Goal: Information Seeking & Learning: Find specific fact

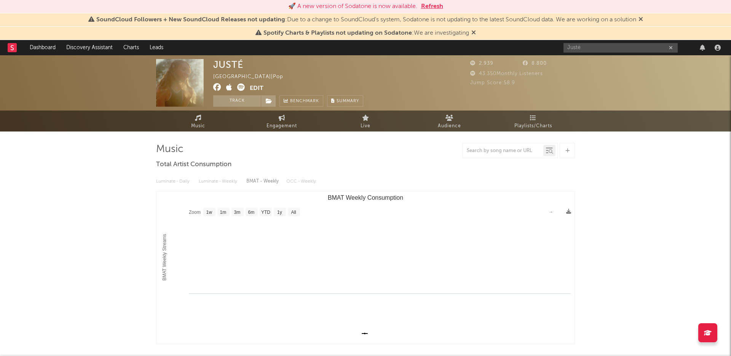
select select "1w"
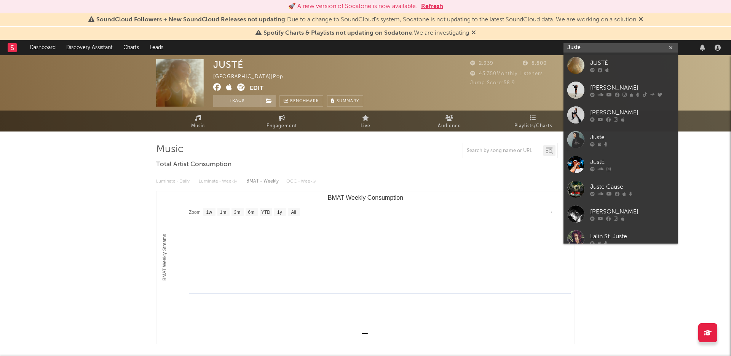
click at [624, 48] on input "Justė" at bounding box center [621, 48] width 114 height 10
paste input "[URL][DOMAIN_NAME]"
type input "Justė[URL][DOMAIN_NAME]"
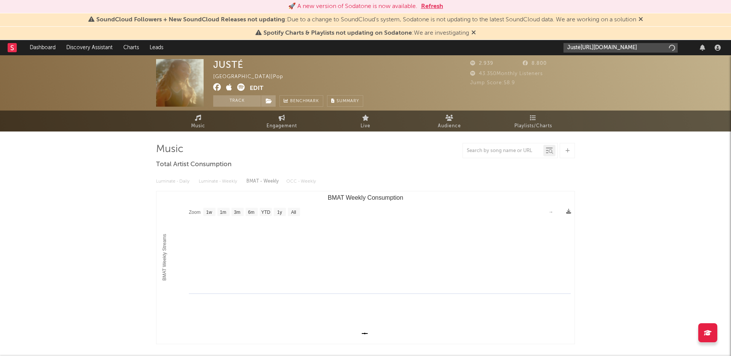
click at [667, 45] on input "Justė[URL][DOMAIN_NAME]" at bounding box center [621, 48] width 114 height 10
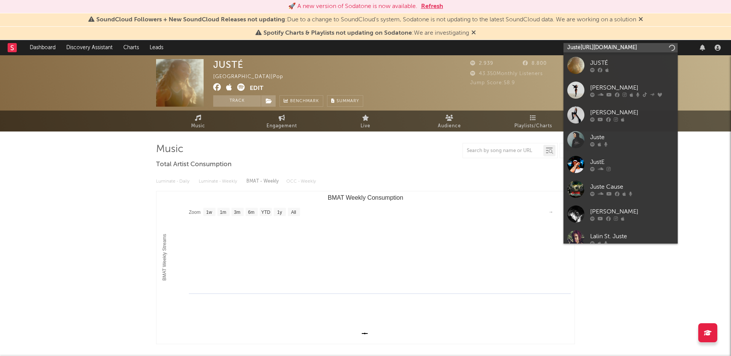
click at [667, 45] on input "Justė[URL][DOMAIN_NAME]" at bounding box center [621, 48] width 114 height 10
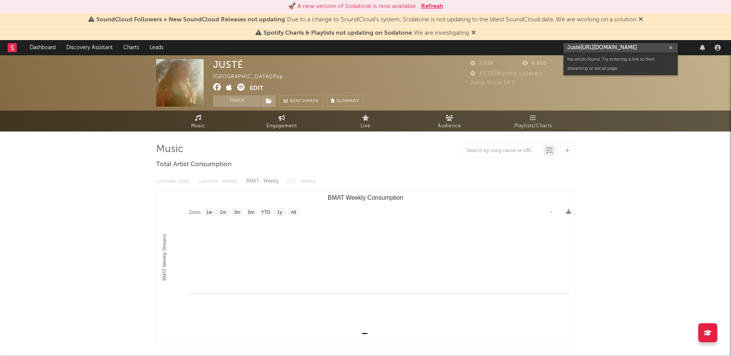
click at [667, 45] on input "Justė[URL][DOMAIN_NAME]" at bounding box center [621, 48] width 114 height 10
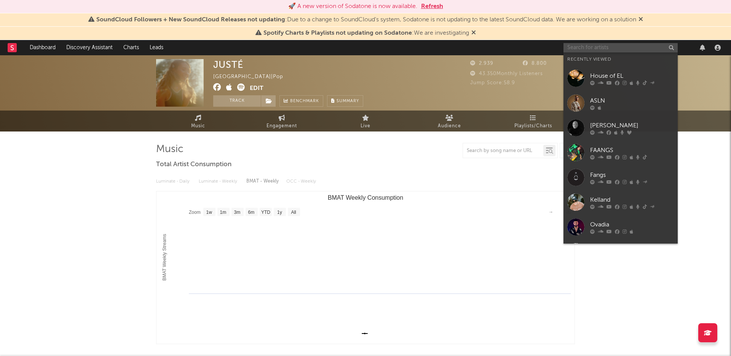
scroll to position [0, 0]
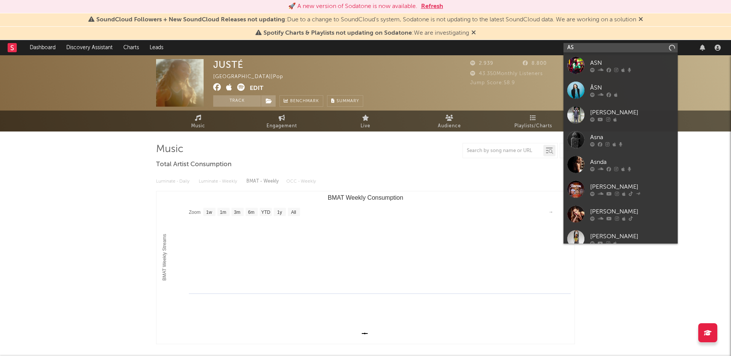
type input "A"
